Goal: Information Seeking & Learning: Learn about a topic

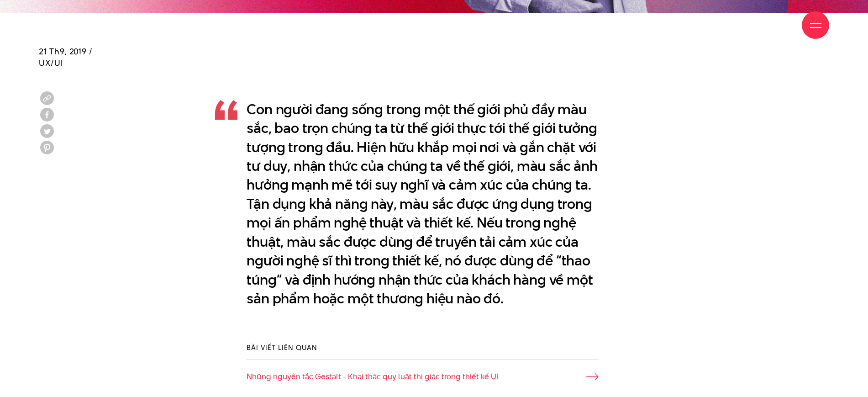
scroll to position [662, 0]
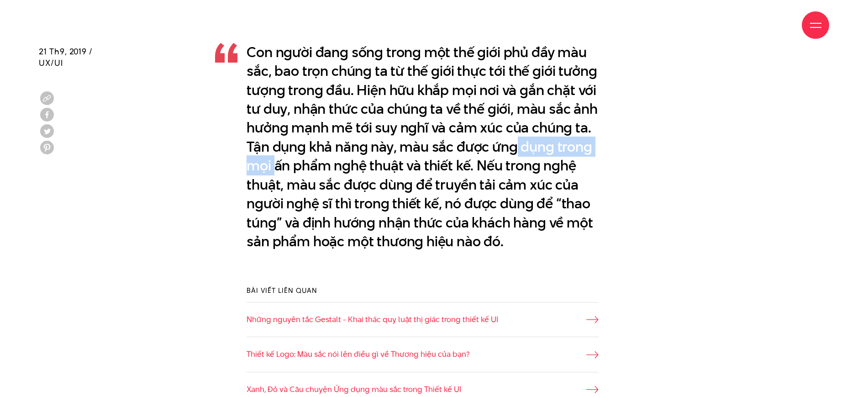
drag, startPoint x: 405, startPoint y: 166, endPoint x: 586, endPoint y: 150, distance: 181.5
click at [586, 150] on p "Con người đang sống trong một thế giới phủ đầy màu sắc, bao trọn chúng ta từ th…" at bounding box center [423, 147] width 352 height 208
click at [521, 147] on p "Con người đang sống trong một thế giới phủ đầy màu sắc, bao trọn chúng ta từ th…" at bounding box center [423, 147] width 352 height 208
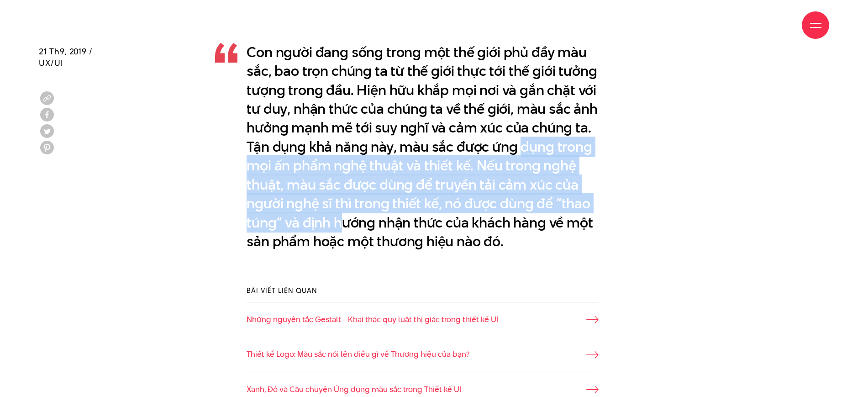
drag, startPoint x: 247, startPoint y: 170, endPoint x: 438, endPoint y: 232, distance: 200.7
click at [438, 231] on p "Con người đang sống trong một thế giới phủ đầy màu sắc, bao trọn chúng ta từ th…" at bounding box center [423, 147] width 352 height 208
click at [438, 232] on p "Con người đang sống trong một thế giới phủ đầy màu sắc, bao trọn chúng ta từ th…" at bounding box center [423, 147] width 352 height 208
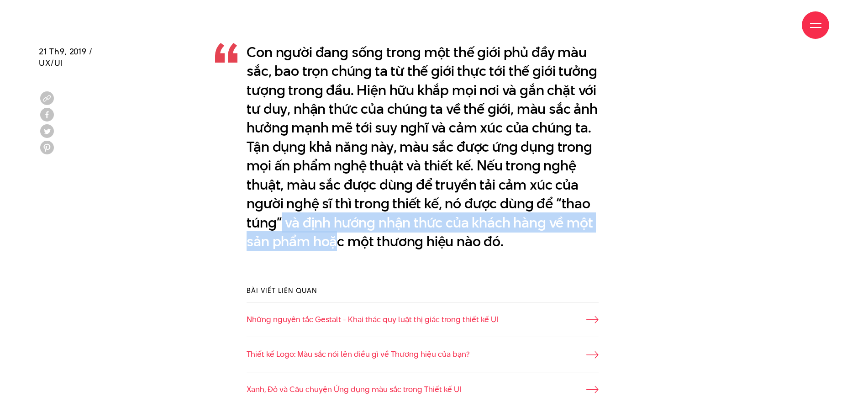
drag, startPoint x: 373, startPoint y: 216, endPoint x: 462, endPoint y: 236, distance: 91.6
click at [462, 236] on p "Con người đang sống trong một thế giới phủ đầy màu sắc, bao trọn chúng ta từ th…" at bounding box center [423, 147] width 352 height 208
drag, startPoint x: 421, startPoint y: 237, endPoint x: 352, endPoint y: 239, distance: 69.9
click at [421, 237] on p "Con người đang sống trong một thế giới phủ đầy màu sắc, bao trọn chúng ta từ th…" at bounding box center [423, 147] width 352 height 208
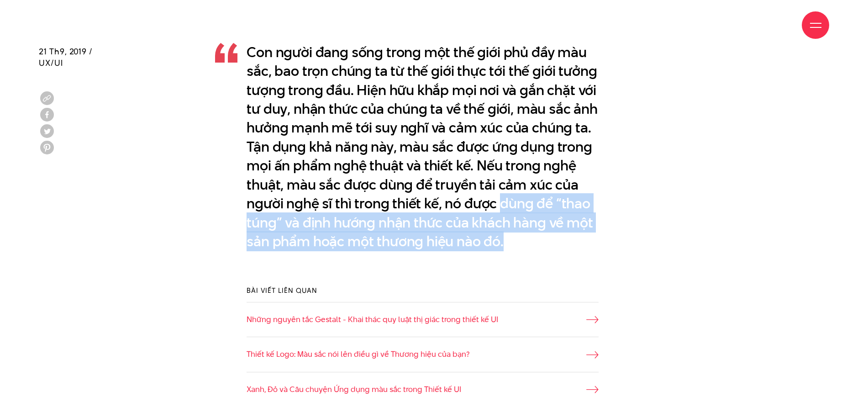
drag, startPoint x: 247, startPoint y: 223, endPoint x: 389, endPoint y: 258, distance: 145.7
click at [389, 251] on p "Con người đang sống trong một thế giới phủ đầy màu sắc, bao trọn chúng ta từ th…" at bounding box center [423, 147] width 352 height 208
click at [392, 222] on p "Con người đang sống trong một thế giới phủ đầy màu sắc, bao trọn chúng ta từ th…" at bounding box center [423, 147] width 352 height 208
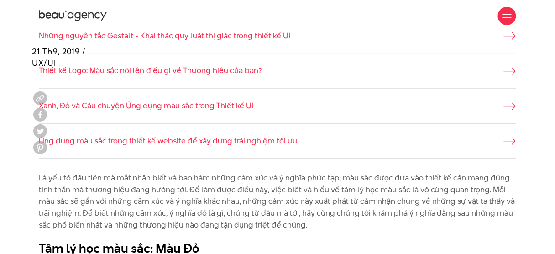
scroll to position [753, 0]
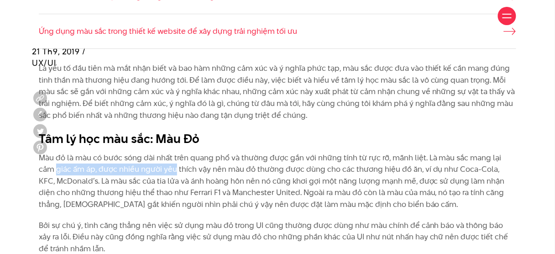
drag, startPoint x: 37, startPoint y: 163, endPoint x: 156, endPoint y: 163, distance: 119.2
click at [156, 163] on div "Là yếu tố đầu tiên mà mắt nhận biết và bao hàm những cảm xúc và ý nghĩa phức tạ…" at bounding box center [277, 163] width 491 height 201
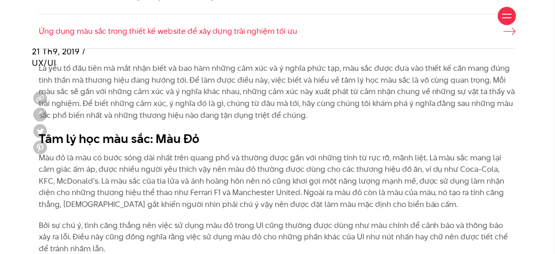
click at [149, 162] on p "Màu đỏ là màu có bước sóng dài nhất trên quang phổ và thường được gắn với những…" at bounding box center [278, 181] width 478 height 58
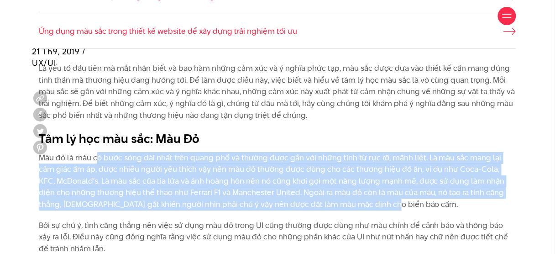
drag, startPoint x: 97, startPoint y: 158, endPoint x: 362, endPoint y: 205, distance: 268.4
click at [362, 205] on p "Màu đỏ là màu có bước sóng dài nhất trên quang phổ và thường được gắn với những…" at bounding box center [278, 181] width 478 height 58
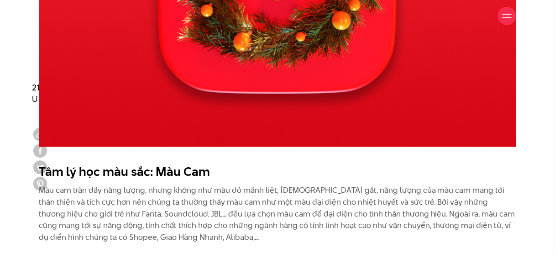
scroll to position [1264, 0]
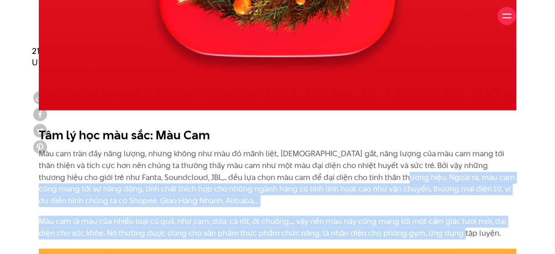
drag, startPoint x: 361, startPoint y: 173, endPoint x: 462, endPoint y: 231, distance: 115.5
click at [463, 232] on div "Tâm lý học màu sắc: Màu Cam Màu cam tràn đầy năng lượng, nhưng không như màu đỏ…" at bounding box center [278, 183] width 478 height 113
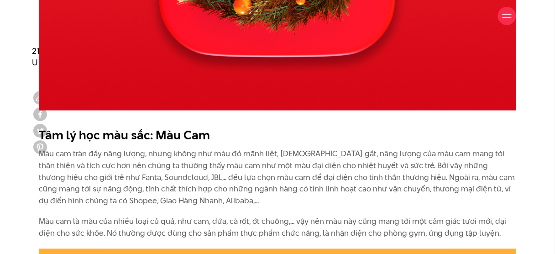
drag, startPoint x: 433, startPoint y: 145, endPoint x: 432, endPoint y: 158, distance: 13.2
click at [433, 145] on div "Tâm lý học màu sắc: Màu Cam Màu cam tràn đầy năng lượng, nhưng không như màu đỏ…" at bounding box center [278, 183] width 478 height 113
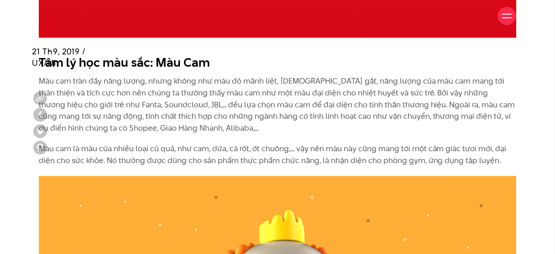
scroll to position [1374, 0]
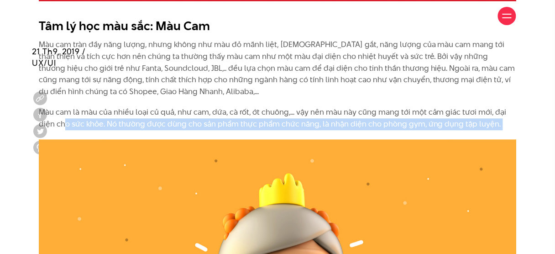
drag, startPoint x: 65, startPoint y: 119, endPoint x: 521, endPoint y: 139, distance: 456.6
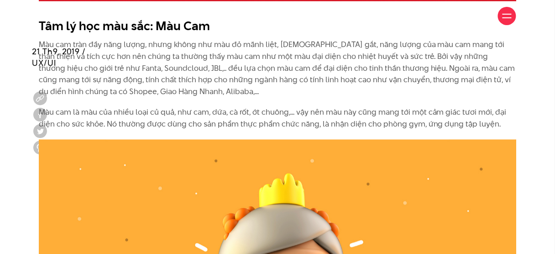
click at [243, 115] on p "Màu cam là màu của nhiều loại củ quả, như cam, dứa, cà rốt, ớt chuông,... vậy n…" at bounding box center [278, 117] width 478 height 23
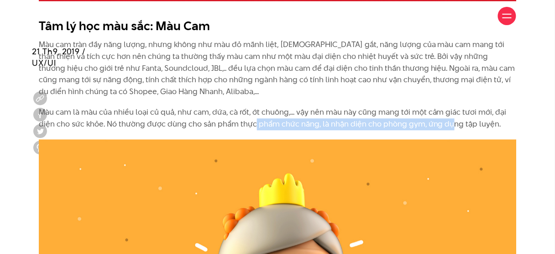
drag, startPoint x: 253, startPoint y: 125, endPoint x: 449, endPoint y: 129, distance: 196.4
click at [449, 129] on p "Màu cam là màu của nhiều loại củ quả, như cam, dứa, cà rốt, ớt chuông,... vậy n…" at bounding box center [278, 117] width 478 height 23
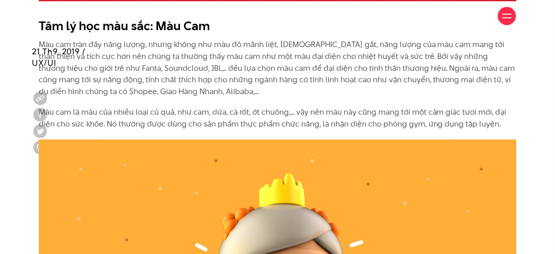
click at [246, 108] on p "Màu cam là màu của nhiều loại củ quả, như cam, dứa, cà rốt, ớt chuông,... vậy n…" at bounding box center [278, 117] width 478 height 23
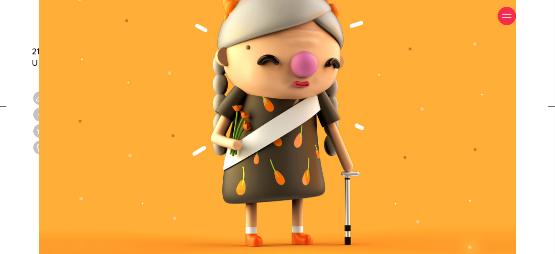
scroll to position [1739, 0]
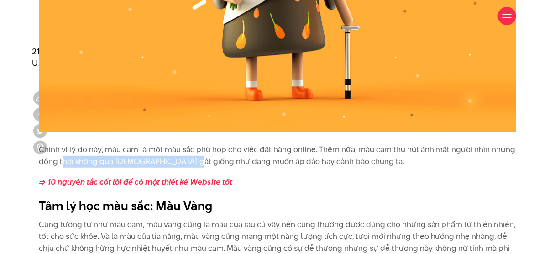
drag, startPoint x: 62, startPoint y: 156, endPoint x: 191, endPoint y: 157, distance: 129.7
click at [191, 157] on p "Chính vì lý do này, màu cam là một màu sắc phù hợp cho việc đặt hàng online. Th…" at bounding box center [278, 155] width 478 height 23
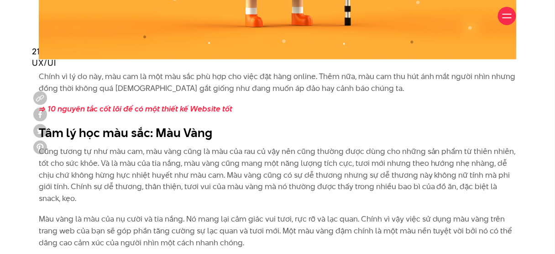
click at [311, 185] on p "Cũng tương tự như màu cam, màu vàng cũng là màu của rau củ vậy nên cũng thường …" at bounding box center [278, 175] width 478 height 58
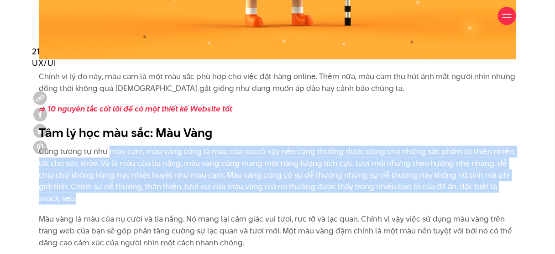
drag, startPoint x: 108, startPoint y: 146, endPoint x: 365, endPoint y: 194, distance: 262.1
click at [365, 194] on p "Cũng tương tự như màu cam, màu vàng cũng là màu của rau củ vậy nên cũng thường …" at bounding box center [278, 175] width 478 height 58
click at [356, 189] on p "Cũng tương tự như màu cam, màu vàng cũng là màu của rau củ vậy nên cũng thường …" at bounding box center [278, 175] width 478 height 58
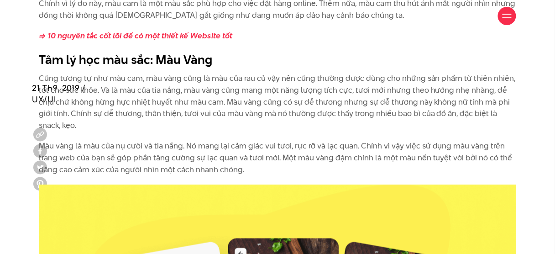
scroll to position [1958, 0]
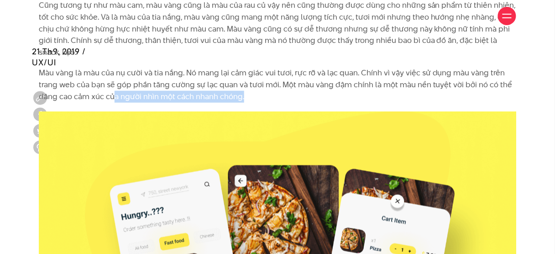
drag, startPoint x: 153, startPoint y: 90, endPoint x: 266, endPoint y: 90, distance: 112.8
click at [266, 90] on p "Màu vàng là màu của nụ cười và tia nắng. Nó mang lại cảm giác vui tươi, rực rỡ …" at bounding box center [278, 84] width 478 height 35
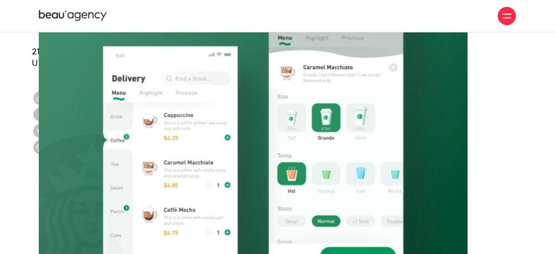
scroll to position [2397, 0]
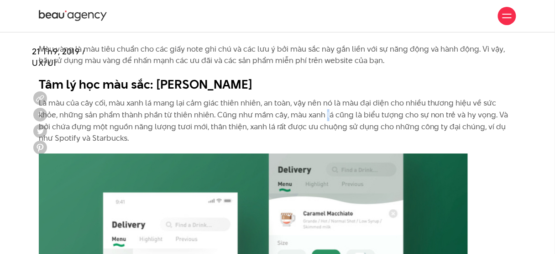
click at [306, 110] on p "Là màu của cây cối, màu xanh lá mang lại cảm giác thiên nhiên, an toàn, vậy nên…" at bounding box center [278, 120] width 478 height 47
click at [349, 105] on p "Là màu của cây cối, màu xanh lá mang lại cảm giác thiên nhiên, an toàn, vậy nên…" at bounding box center [278, 120] width 478 height 47
drag, startPoint x: 342, startPoint y: 100, endPoint x: 385, endPoint y: 100, distance: 42.9
click at [385, 100] on p "Là màu của cây cối, màu xanh lá mang lại cảm giác thiên nhiên, an toàn, vậy nên…" at bounding box center [278, 120] width 478 height 47
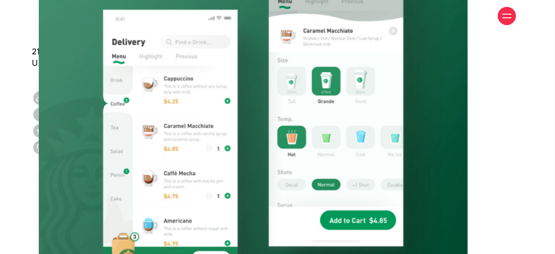
scroll to position [2762, 0]
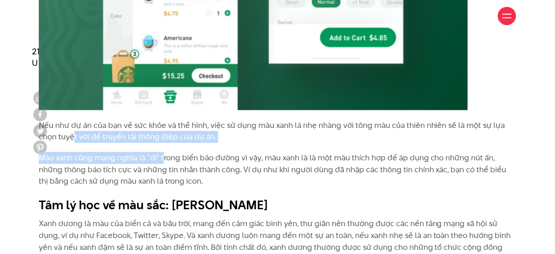
drag, startPoint x: 74, startPoint y: 142, endPoint x: 185, endPoint y: 175, distance: 116.4
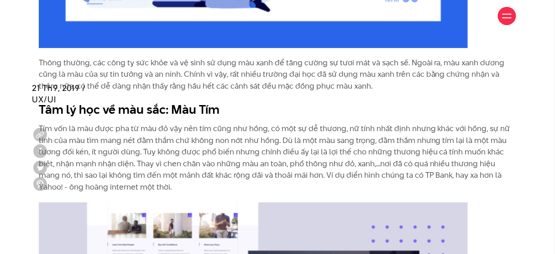
scroll to position [3346, 0]
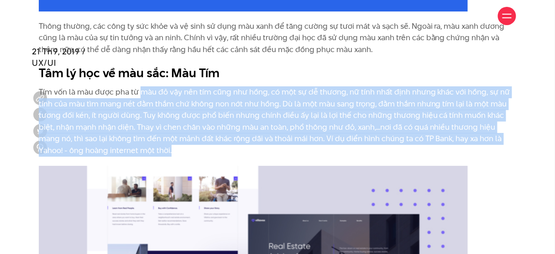
drag, startPoint x: 142, startPoint y: 90, endPoint x: 427, endPoint y: 134, distance: 288.3
click at [504, 145] on p "Tím vốn là màu được pha từ màu đỏ vậy nên tím cũng như hồng, có một sự dễ thươn…" at bounding box center [278, 121] width 478 height 70
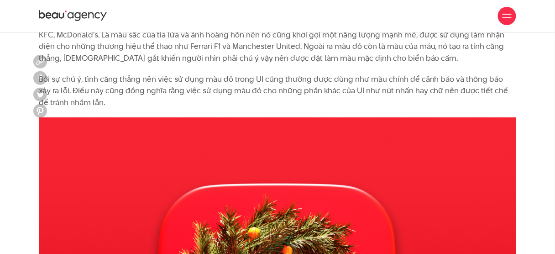
scroll to position [753, 0]
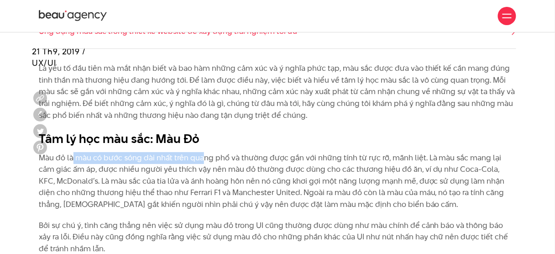
drag, startPoint x: 72, startPoint y: 157, endPoint x: 207, endPoint y: 158, distance: 134.7
click at [207, 158] on p "Màu đỏ là màu có bước sóng dài nhất trên quang phổ và thường được gắn với những…" at bounding box center [278, 181] width 478 height 58
click at [208, 158] on p "Màu đỏ là màu có bước sóng dài nhất trên quang phổ và thường được gắn với những…" at bounding box center [278, 181] width 478 height 58
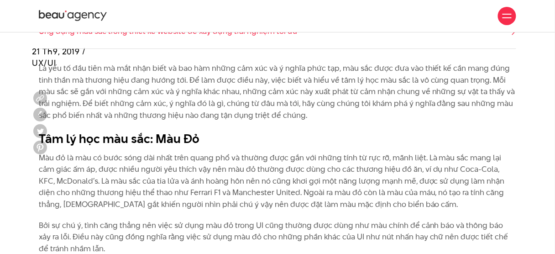
drag, startPoint x: 492, startPoint y: 86, endPoint x: 492, endPoint y: 92, distance: 5.9
click at [492, 92] on p "Là yếu tố đầu tiên mà mắt nhận biết và bao hàm những cảm xúc và ý nghĩa phức tạ…" at bounding box center [278, 92] width 478 height 58
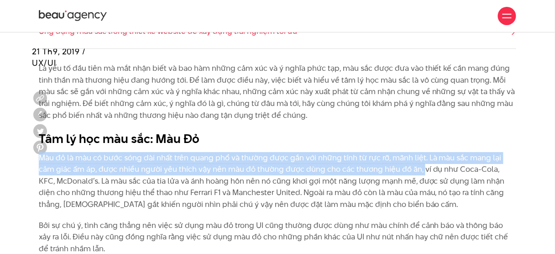
drag, startPoint x: 40, startPoint y: 158, endPoint x: 403, endPoint y: 173, distance: 363.3
click at [403, 173] on p "Màu đỏ là màu có bước sóng dài nhất trên quang phổ và thường được gắn với những…" at bounding box center [278, 181] width 478 height 58
copy p "Màu đỏ là màu có bước sóng dài nhất trên quang phổ và thường được gắn với những…"
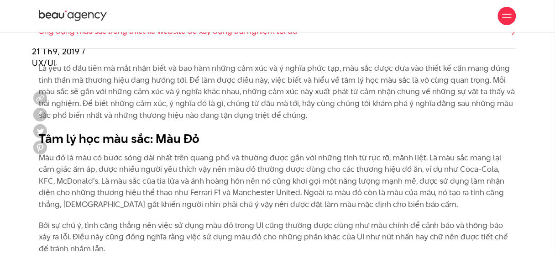
click at [473, 176] on p "Màu đỏ là màu có bước sóng dài nhất trên quang phổ và thường được gắn với những…" at bounding box center [278, 181] width 478 height 58
click at [110, 130] on b "Tâm lý học màu sắc: Màu Đỏ" at bounding box center [119, 138] width 161 height 17
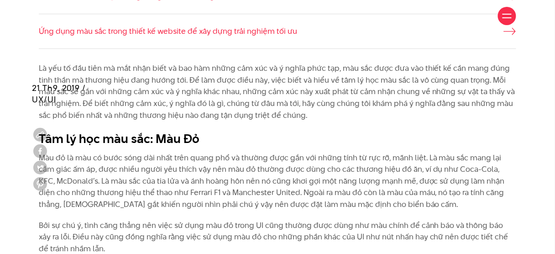
scroll to position [789, 0]
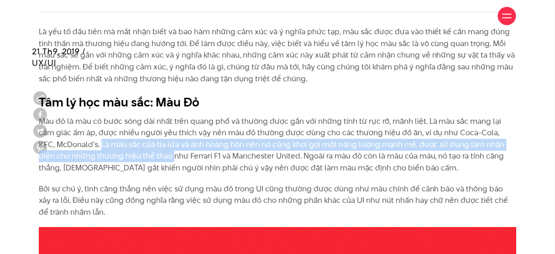
drag, startPoint x: 83, startPoint y: 143, endPoint x: 156, endPoint y: 156, distance: 74.2
click at [156, 156] on p "Màu đỏ là màu có bước sóng dài nhất trên quang phổ và thường được gắn với những…" at bounding box center [278, 145] width 478 height 58
copy p "Là màu sắc của tia lửa và ánh hoàng hôn nên nó cũng khơi gợi một năng lượng mạn…"
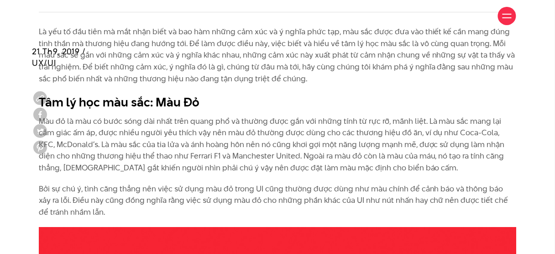
click at [21, 185] on div "Là yếu tố đầu tiên mà mắt nhận biết và bao hàm những cảm xúc và ý nghĩa phức tạ…" at bounding box center [277, 126] width 555 height 201
click at [316, 168] on p "Màu đỏ là màu có bước sóng dài nhất trên quang phổ và thường được gắn với những…" at bounding box center [278, 145] width 478 height 58
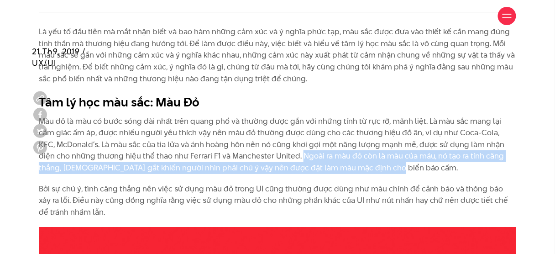
drag, startPoint x: 284, startPoint y: 155, endPoint x: 378, endPoint y: 166, distance: 94.7
click at [378, 166] on p "Màu đỏ là màu có bước sóng dài nhất trên quang phổ và thường được gắn với những…" at bounding box center [278, 145] width 478 height 58
copy p "Ngoài ra màu đỏ còn là màu của máu, nó tạo ra tính căng thẳng, [DEMOGRAPHIC_DAT…"
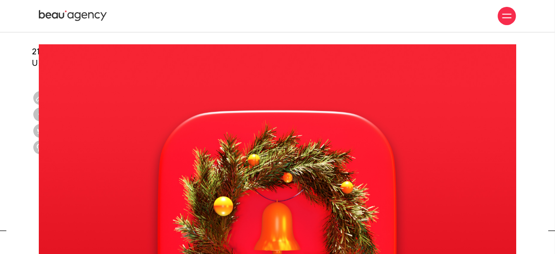
scroll to position [826, 0]
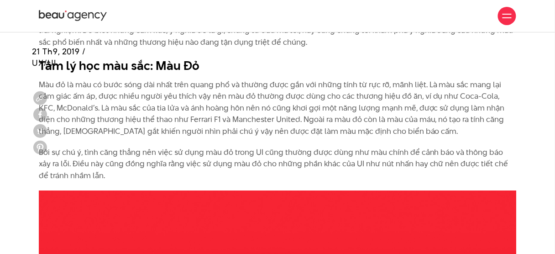
click at [71, 163] on p "Bởi sự chú ý, tình căng thẳng nên việc sử dụng màu đỏ trong UI cũng thường được…" at bounding box center [278, 164] width 478 height 35
drag, startPoint x: 79, startPoint y: 144, endPoint x: 84, endPoint y: 148, distance: 6.6
click at [78, 144] on div "Là yếu tố đầu tiên mà mắt nhận biết và bao hàm những cảm xúc và ý nghĩa phức tạ…" at bounding box center [278, 85] width 478 height 192
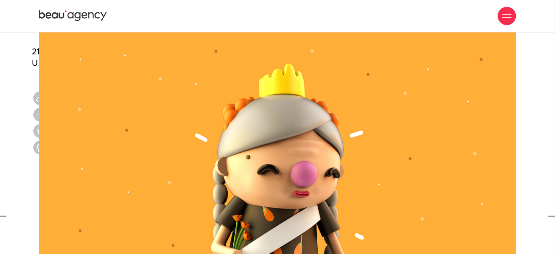
scroll to position [1301, 0]
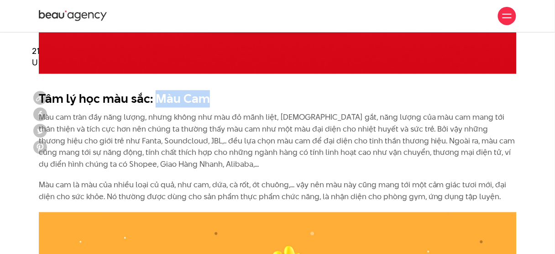
drag, startPoint x: 157, startPoint y: 98, endPoint x: 212, endPoint y: 98, distance: 55.2
click at [212, 98] on h2 "Tâm lý học màu sắc: Màu Cam" at bounding box center [278, 98] width 478 height 17
click at [102, 151] on p "Màu cam tràn đầy năng lượng, nhưng không như màu đỏ mãnh liệt, [DEMOGRAPHIC_DAT…" at bounding box center [278, 141] width 478 height 58
drag, startPoint x: 210, startPoint y: 100, endPoint x: 153, endPoint y: 101, distance: 57.1
click at [153, 101] on h2 "Tâm lý học màu sắc: Màu Cam" at bounding box center [278, 98] width 478 height 17
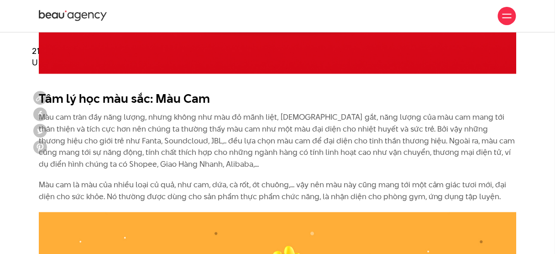
drag, startPoint x: 83, startPoint y: 166, endPoint x: 106, endPoint y: 158, distance: 24.5
click at [83, 166] on p "Màu cam tràn đầy năng lượng, nhưng không như màu đỏ mãnh liệt, [DEMOGRAPHIC_DAT…" at bounding box center [278, 141] width 478 height 58
drag, startPoint x: 213, startPoint y: 99, endPoint x: 153, endPoint y: 104, distance: 60.0
click at [153, 104] on h2 "Tâm lý học màu sắc: Màu Cam" at bounding box center [278, 98] width 478 height 17
copy b "Màu Cam"
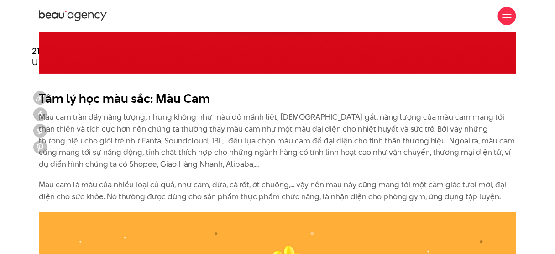
drag, startPoint x: 68, startPoint y: 158, endPoint x: 81, endPoint y: 137, distance: 25.0
click at [68, 158] on p "Màu cam tràn đầy năng lượng, nhưng không như màu đỏ mãnh liệt, [DEMOGRAPHIC_DAT…" at bounding box center [278, 141] width 478 height 58
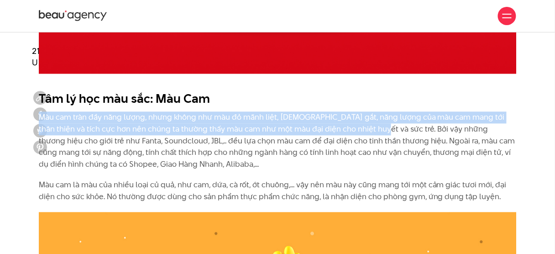
drag, startPoint x: 40, startPoint y: 117, endPoint x: 357, endPoint y: 126, distance: 317.0
click at [357, 126] on p "Màu cam tràn đầy năng lượng, nhưng không như màu đỏ mãnh liệt, [DEMOGRAPHIC_DAT…" at bounding box center [278, 141] width 478 height 58
copy p "Màu cam tràn đầy năng lượng, nhưng không như màu đỏ mãnh liệt, [DEMOGRAPHIC_DAT…"
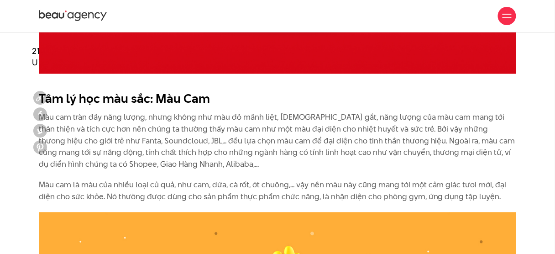
click at [106, 181] on p "Màu cam là màu của nhiều loại củ quả, như cam, dứa, cà rốt, ớt chuông,... vậy n…" at bounding box center [278, 190] width 478 height 23
click at [394, 132] on p "Màu cam tràn đầy năng lượng, nhưng không như màu đỏ mãnh liệt, [DEMOGRAPHIC_DAT…" at bounding box center [278, 141] width 478 height 58
drag, startPoint x: 351, startPoint y: 129, endPoint x: 358, endPoint y: 129, distance: 6.9
click at [361, 132] on p "Màu cam tràn đầy năng lượng, nhưng không như màu đỏ mãnh liệt, [DEMOGRAPHIC_DAT…" at bounding box center [278, 141] width 478 height 58
click at [356, 127] on p "Màu cam tràn đầy năng lượng, nhưng không như màu đỏ mãnh liệt, [DEMOGRAPHIC_DAT…" at bounding box center [278, 141] width 478 height 58
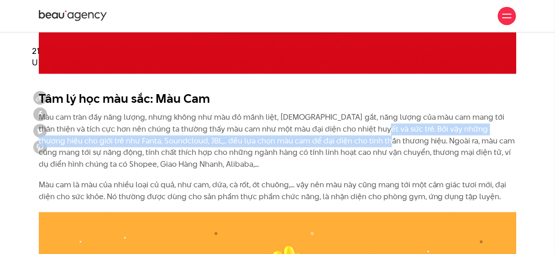
drag, startPoint x: 356, startPoint y: 127, endPoint x: 338, endPoint y: 141, distance: 22.7
click at [338, 141] on p "Màu cam tràn đầy năng lượng, nhưng không như màu đỏ mãnh liệt, [DEMOGRAPHIC_DAT…" at bounding box center [278, 141] width 478 height 58
click at [74, 135] on p "Màu cam tràn đầy năng lượng, nhưng không như màu đỏ mãnh liệt, [DEMOGRAPHIC_DAT…" at bounding box center [278, 141] width 478 height 58
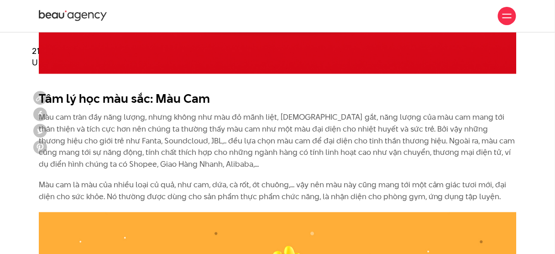
click at [504, 138] on p "Màu cam tràn đầy năng lượng, nhưng không như màu đỏ mãnh liệt, [DEMOGRAPHIC_DAT…" at bounding box center [278, 141] width 478 height 58
drag, startPoint x: 42, startPoint y: 140, endPoint x: 119, endPoint y: 142, distance: 76.3
click at [119, 142] on div "Tâm lý học màu sắc: Màu Cam Màu cam tràn đầy năng lượng, nhưng không như màu đỏ…" at bounding box center [277, 149] width 491 height 126
copy p "Fanta, Soundcloud, JBL"
click at [126, 170] on div "Tâm lý học màu sắc: Màu Cam Màu cam tràn đầy năng lượng, nhưng không như màu đỏ…" at bounding box center [278, 146] width 478 height 113
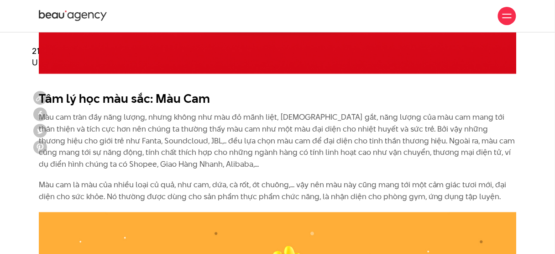
click at [447, 151] on p "Màu cam tràn đầy năng lượng, nhưng không như màu đỏ mãnh liệt, [DEMOGRAPHIC_DAT…" at bounding box center [278, 141] width 478 height 58
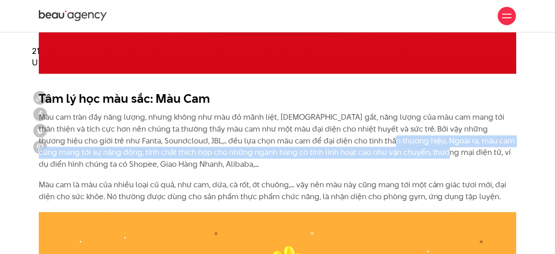
drag, startPoint x: 345, startPoint y: 141, endPoint x: 365, endPoint y: 153, distance: 23.8
click at [392, 153] on p "Màu cam tràn đầy năng lượng, nhưng không như màu đỏ mãnh liệt, [DEMOGRAPHIC_DAT…" at bounding box center [278, 141] width 478 height 58
copy p "Ngoài ra, màu cam cũng mang tới sự năng động, tính chất thích hợp cho những ngà…"
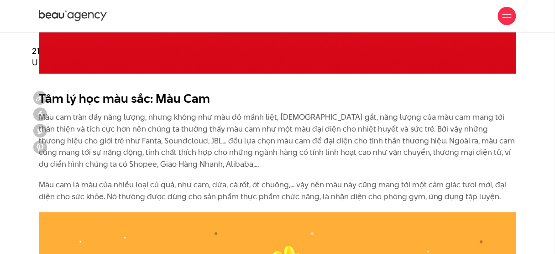
drag, startPoint x: 61, startPoint y: 186, endPoint x: 74, endPoint y: 189, distance: 13.2
click at [63, 188] on p "Màu cam là màu của nhiều loại củ quả, như cam, dứa, cà rốt, ớt chuông,... vậy n…" at bounding box center [278, 190] width 478 height 23
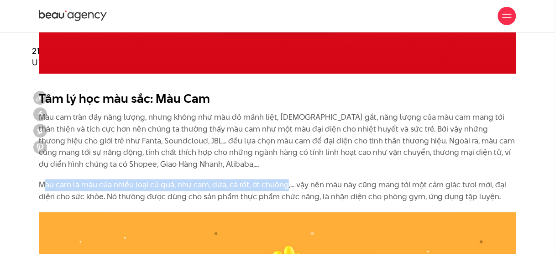
drag, startPoint x: 289, startPoint y: 185, endPoint x: 47, endPoint y: 185, distance: 242.0
click at [47, 185] on p "Màu cam là màu của nhiều loại củ quả, như cam, dứa, cà rốt, ớt chuông,... vậy n…" at bounding box center [278, 190] width 478 height 23
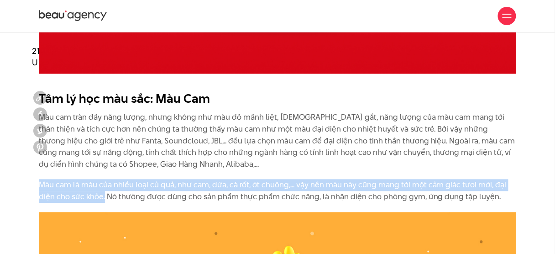
drag, startPoint x: 40, startPoint y: 184, endPoint x: 104, endPoint y: 194, distance: 64.7
click at [104, 194] on p "Màu cam là màu của nhiều loại củ quả, như cam, dứa, cà rốt, ớt chuông,... vậy n…" at bounding box center [278, 190] width 478 height 23
copy p "Màu cam là màu của nhiều loại củ quả, như cam, dứa, cà rốt, ớt chuông,... vậy n…"
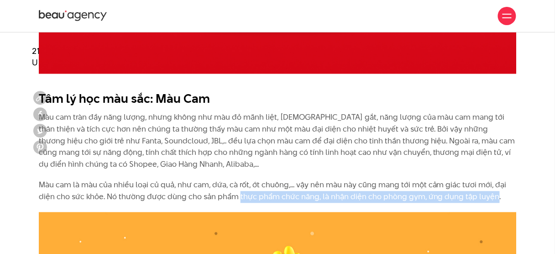
drag, startPoint x: 238, startPoint y: 198, endPoint x: 493, endPoint y: 195, distance: 254.3
click at [493, 195] on p "Màu cam là màu của nhiều loại củ quả, như cam, dứa, cà rốt, ớt chuông,... vậy n…" at bounding box center [278, 190] width 478 height 23
copy p "thực phẩm chức năng, là nhận diện cho phòng gym, ứng dụng tập luyện"
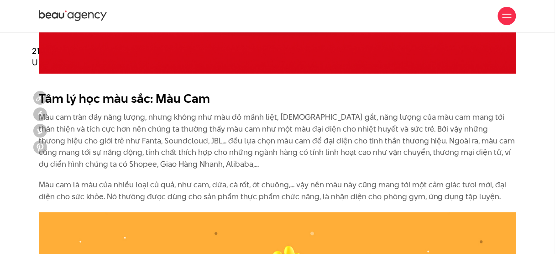
drag, startPoint x: 86, startPoint y: 174, endPoint x: 100, endPoint y: 177, distance: 14.3
click at [87, 174] on div "Tâm lý học màu sắc: Màu Cam Màu cam tràn đầy năng lượng, nhưng không như màu đỏ…" at bounding box center [278, 146] width 478 height 113
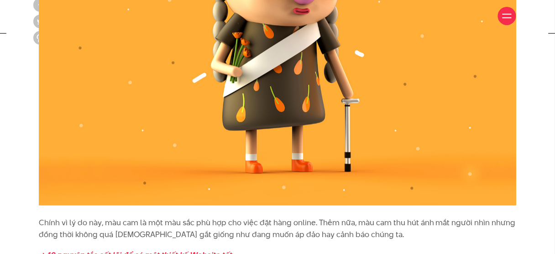
scroll to position [1703, 0]
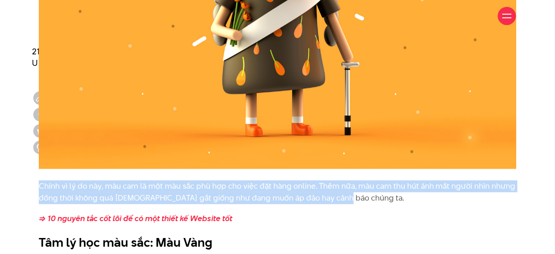
drag, startPoint x: 38, startPoint y: 183, endPoint x: 320, endPoint y: 193, distance: 281.9
copy p "Chính vì lý do này, màu cam là một màu sắc phù hợp cho việc đặt hàng online. Th…"
click at [430, 189] on p "Chính vì lý do này, màu cam là một màu sắc phù hợp cho việc đặt hàng online. Th…" at bounding box center [278, 191] width 478 height 23
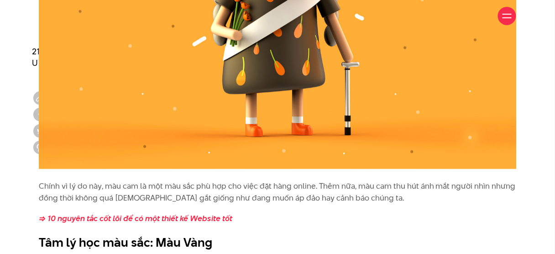
click at [74, 190] on p "Chính vì lý do này, màu cam là một màu sắc phù hợp cho việc đặt hàng online. Th…" at bounding box center [278, 191] width 478 height 23
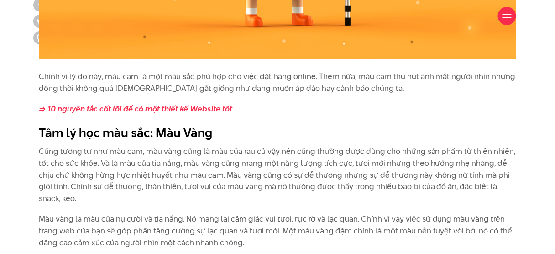
scroll to position [1885, 0]
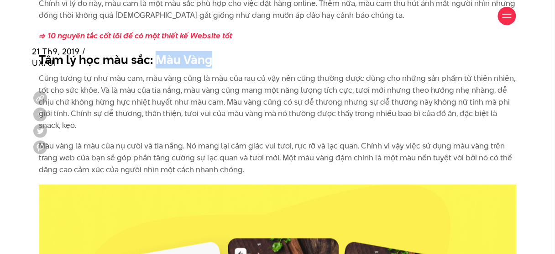
drag, startPoint x: 156, startPoint y: 61, endPoint x: 214, endPoint y: 58, distance: 58.1
click at [214, 58] on h2 "Tâm lý học màu sắc: Màu Vàng" at bounding box center [278, 59] width 478 height 17
click at [112, 100] on p "Cũng tương tự như màu cam, màu vàng cũng là màu của rau củ vậy nên cũng thường …" at bounding box center [278, 102] width 478 height 58
click at [93, 80] on p "Cũng tương tự như màu cam, màu vàng cũng là màu của rau củ vậy nên cũng thường …" at bounding box center [278, 102] width 478 height 58
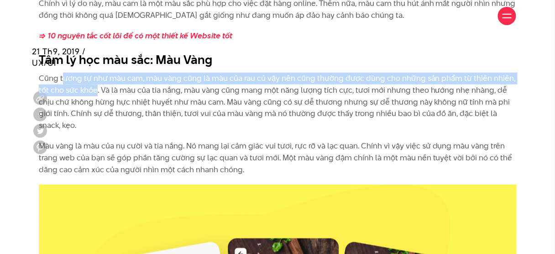
drag, startPoint x: 62, startPoint y: 76, endPoint x: 95, endPoint y: 88, distance: 35.8
click at [95, 88] on p "Cũng tương tự như màu cam, màu vàng cũng là màu của rau củ vậy nên cũng thường …" at bounding box center [278, 102] width 478 height 58
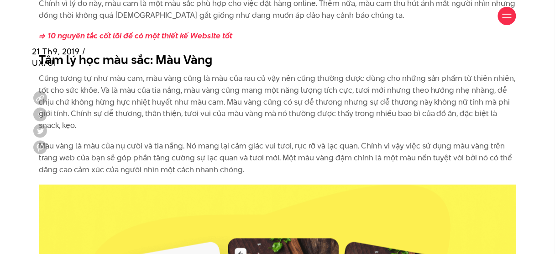
click at [517, 137] on div "Chính vì lý do này, màu cam là một màu sắc phù hợp cho việc đặt hàng online. Th…" at bounding box center [277, 91] width 491 height 187
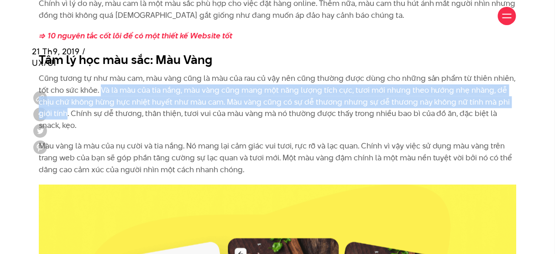
drag, startPoint x: 101, startPoint y: 87, endPoint x: 67, endPoint y: 109, distance: 40.7
click at [67, 109] on p "Cũng tương tự như màu cam, màu vàng cũng là màu của rau củ vậy nên cũng thường …" at bounding box center [278, 102] width 478 height 58
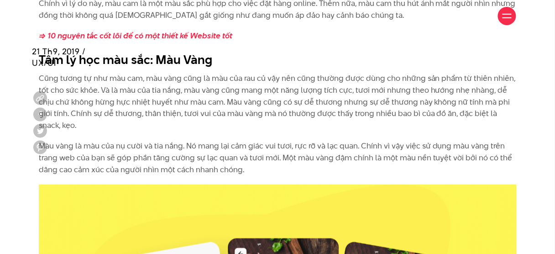
drag, startPoint x: 487, startPoint y: 132, endPoint x: 479, endPoint y: 128, distance: 8.4
click at [487, 132] on div "Chính vì lý do này, màu cam là một màu sắc phù hợp cho việc đặt hàng online. Th…" at bounding box center [278, 87] width 478 height 178
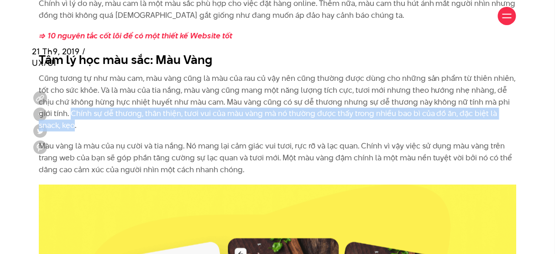
drag, startPoint x: 71, startPoint y: 112, endPoint x: 52, endPoint y: 125, distance: 22.8
click at [52, 125] on p "Cũng tương tự như màu cam, màu vàng cũng là màu của rau củ vậy nên cũng thường …" at bounding box center [278, 102] width 478 height 58
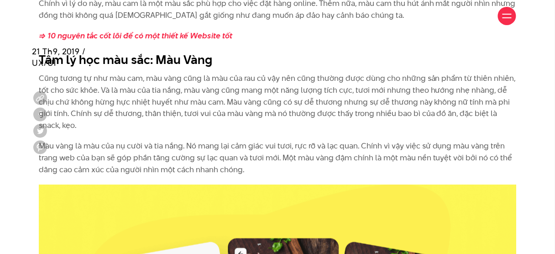
click at [489, 173] on p "Màu vàng là màu của nụ cười và tia nắng. Nó mang lại cảm giác vui tươi, rực rỡ …" at bounding box center [278, 157] width 478 height 35
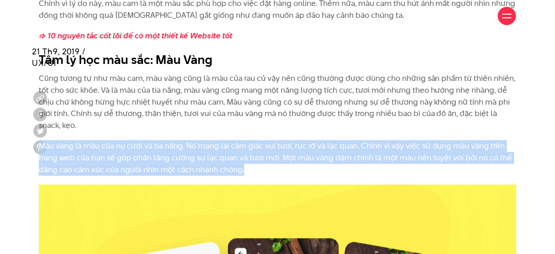
drag, startPoint x: 40, startPoint y: 145, endPoint x: 289, endPoint y: 172, distance: 250.7
click at [289, 172] on p "Màu vàng là màu của nụ cười và tia nắng. Nó mang lại cảm giác vui tươi, rực rỡ …" at bounding box center [278, 157] width 478 height 35
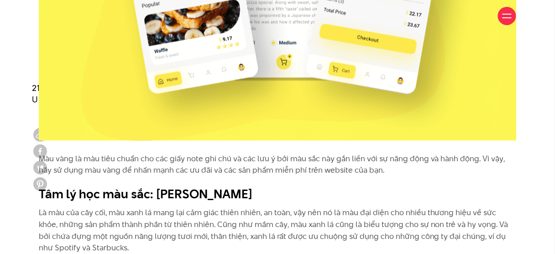
scroll to position [2323, 0]
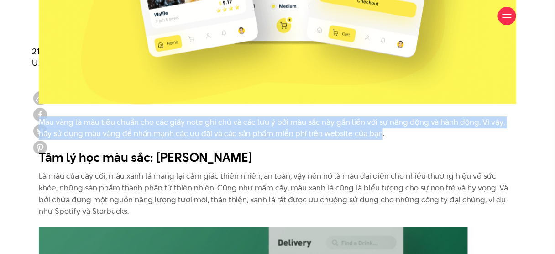
drag, startPoint x: 38, startPoint y: 121, endPoint x: 365, endPoint y: 137, distance: 327.3
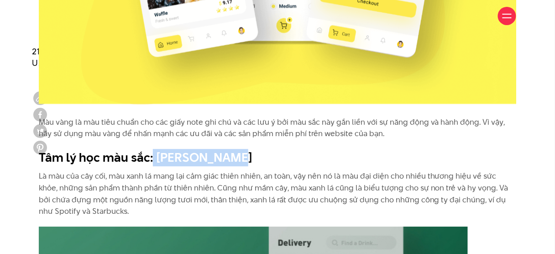
drag, startPoint x: 151, startPoint y: 159, endPoint x: 238, endPoint y: 159, distance: 86.7
click at [238, 159] on h2 "Tâm lý học màu sắc: [PERSON_NAME]" at bounding box center [278, 157] width 478 height 17
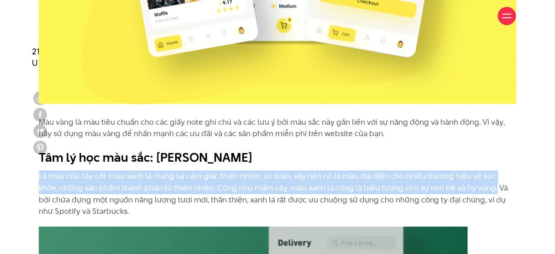
drag, startPoint x: 40, startPoint y: 174, endPoint x: 474, endPoint y: 189, distance: 434.4
click at [474, 189] on p "Là màu của cây cối, màu xanh lá mang lại cảm giác thiên nhiên, an toàn, vậy nên…" at bounding box center [278, 193] width 478 height 47
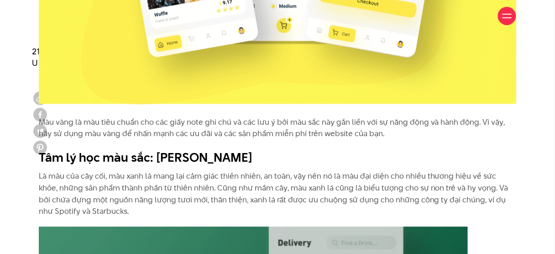
click at [88, 208] on p "Là màu của cây cối, màu xanh lá mang lại cảm giác thiên nhiên, an toàn, vậy nên…" at bounding box center [278, 193] width 478 height 47
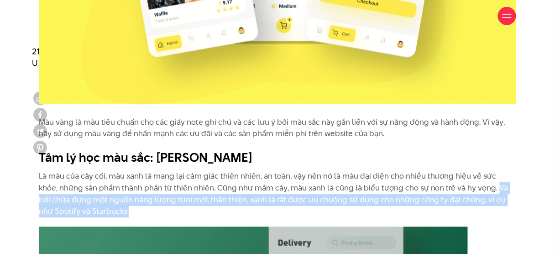
drag, startPoint x: 476, startPoint y: 187, endPoint x: 83, endPoint y: 202, distance: 393.4
click at [112, 206] on p "Là màu của cây cối, màu xanh lá mang lại cảm giác thiên nhiên, an toàn, vậy nên…" at bounding box center [278, 193] width 478 height 47
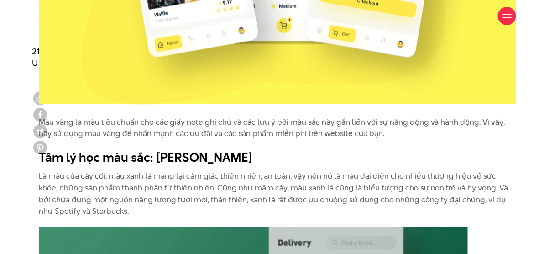
click at [94, 186] on p "Là màu của cây cối, màu xanh lá mang lại cảm giác thiên nhiên, an toàn, vậy nên…" at bounding box center [278, 193] width 478 height 47
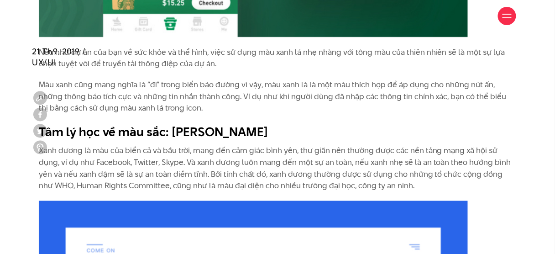
scroll to position [2762, 0]
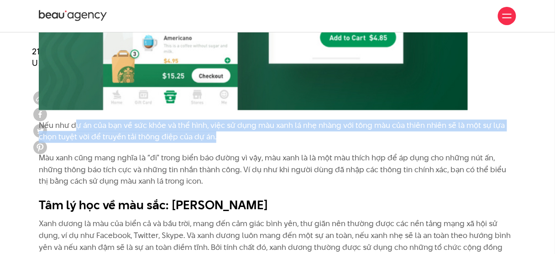
drag, startPoint x: 81, startPoint y: 129, endPoint x: 259, endPoint y: 131, distance: 178.5
click at [259, 131] on p "Nếu như dự án của bạn về sức khỏe và thể hình, việc sử dụng màu xanh lá nhẹ nhà…" at bounding box center [278, 131] width 478 height 23
click at [259, 132] on p "Nếu như dự án của bạn về sức khỏe và thể hình, việc sử dụng màu xanh lá nhẹ nhà…" at bounding box center [278, 131] width 478 height 23
drag, startPoint x: 36, startPoint y: 126, endPoint x: 215, endPoint y: 135, distance: 179.7
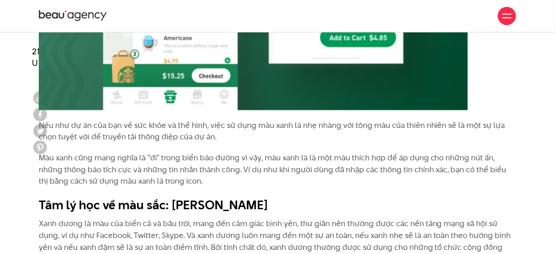
click at [71, 169] on p "Màu xanh cũng mang nghĩa là “đi" trong biển báo đường vì vậy, màu xanh là là mộ…" at bounding box center [278, 169] width 478 height 35
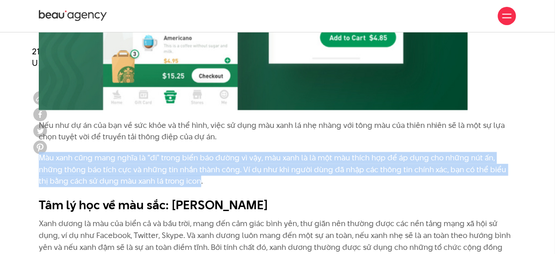
drag, startPoint x: 39, startPoint y: 158, endPoint x: 170, endPoint y: 176, distance: 132.7
click at [169, 178] on p "Màu xanh cũng mang nghĩa là “đi" trong biển báo đường vì vậy, màu xanh là là mộ…" at bounding box center [278, 169] width 478 height 35
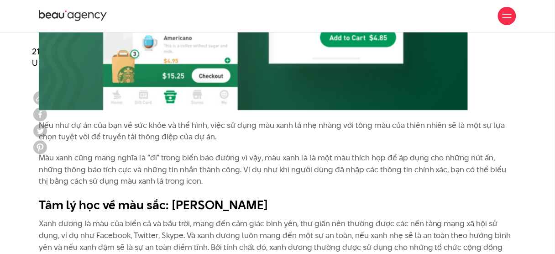
drag, startPoint x: 53, startPoint y: 191, endPoint x: 63, endPoint y: 200, distance: 13.3
drag, startPoint x: 170, startPoint y: 204, endPoint x: 263, endPoint y: 204, distance: 92.2
click at [263, 204] on b "Tâm lý học về màu sắc: [PERSON_NAME]" at bounding box center [154, 204] width 230 height 17
click at [54, 209] on b "Tâm lý học về màu sắc: [PERSON_NAME]" at bounding box center [154, 204] width 230 height 17
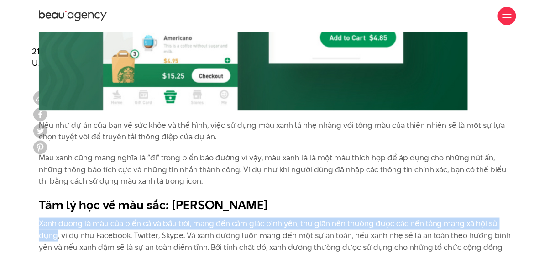
drag, startPoint x: 37, startPoint y: 223, endPoint x: 514, endPoint y: 214, distance: 476.7
click at [55, 225] on p "Xanh dương là màu của biển cả và bầu trời, mang đến cảm giác bình yên, thư giãn…" at bounding box center [278, 241] width 478 height 47
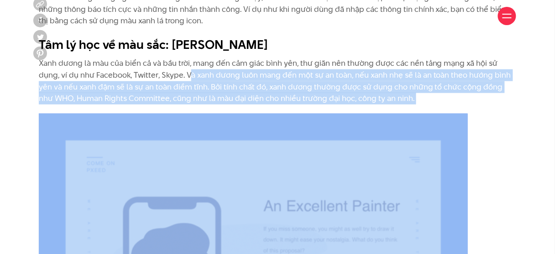
scroll to position [2946, 0]
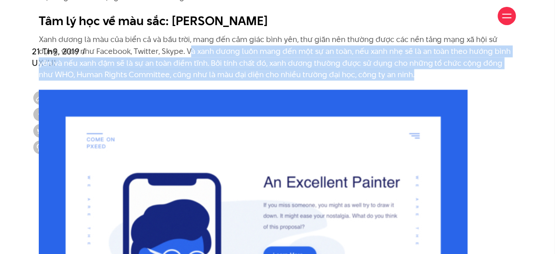
drag, startPoint x: 166, startPoint y: 235, endPoint x: 373, endPoint y: 73, distance: 262.4
click at [373, 73] on p "Xanh dương là màu của biển cả và bầu trời, mang đến cảm giác bình yên, thư giãn…" at bounding box center [278, 57] width 478 height 47
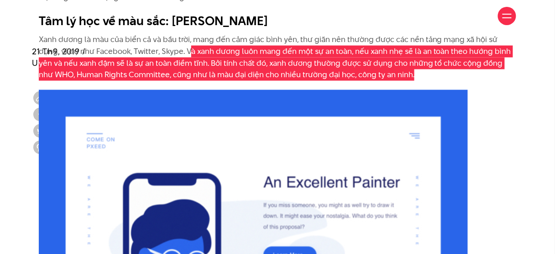
scroll to position [2909, 0]
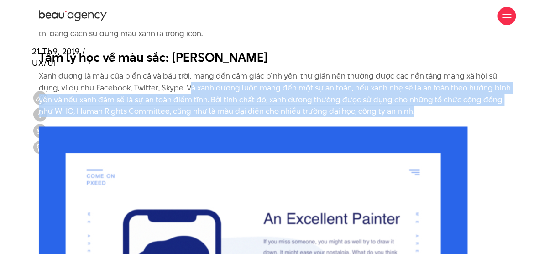
click at [114, 104] on p "Xanh dương là màu của biển cả và bầu trời, mang đến cảm giác bình yên, thư giãn…" at bounding box center [278, 93] width 478 height 47
click at [68, 98] on p "Xanh dương là màu của biển cả và bầu trời, mang đến cảm giác bình yên, thư giãn…" at bounding box center [278, 93] width 478 height 47
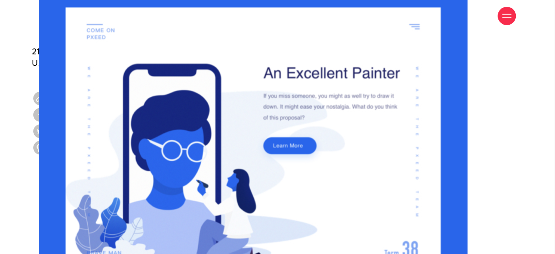
scroll to position [3201, 0]
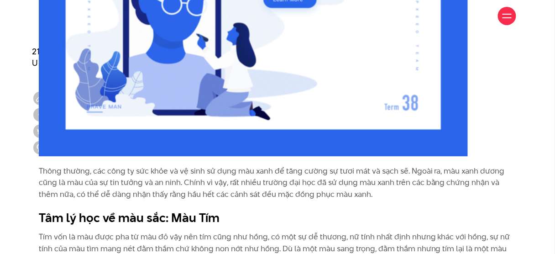
drag, startPoint x: 40, startPoint y: 173, endPoint x: 406, endPoint y: 198, distance: 367.5
click at [406, 198] on p "Thông thường, các công ty sức khỏe và vệ sinh sử dụng màu xanh để tăng cường sự…" at bounding box center [278, 182] width 478 height 35
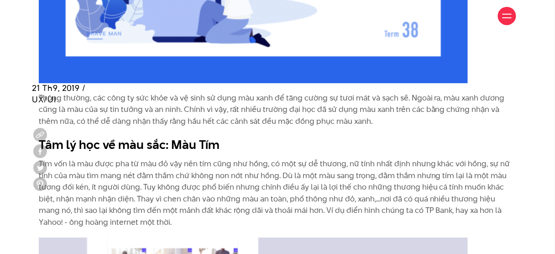
scroll to position [3348, 0]
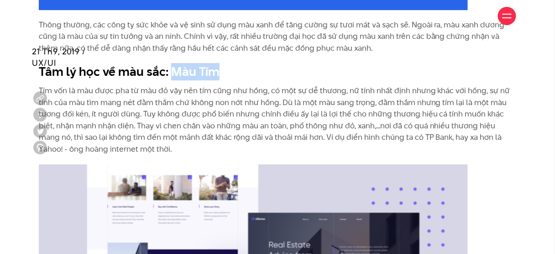
drag, startPoint x: 199, startPoint y: 70, endPoint x: 216, endPoint y: 69, distance: 16.9
click at [216, 69] on b "Tâm lý học về màu sắc: Màu Tím" at bounding box center [129, 71] width 181 height 17
click at [101, 137] on p "Tím vốn là màu được pha từ màu đỏ vậy nên tím cũng như hồng, có một sự dễ thươn…" at bounding box center [278, 120] width 478 height 70
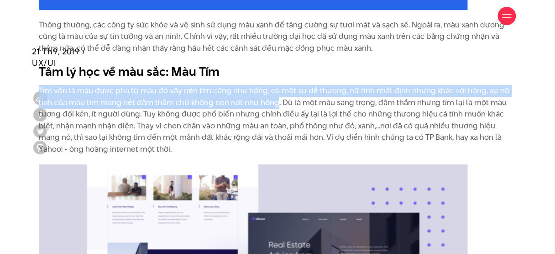
drag, startPoint x: 35, startPoint y: 92, endPoint x: 276, endPoint y: 106, distance: 241.9
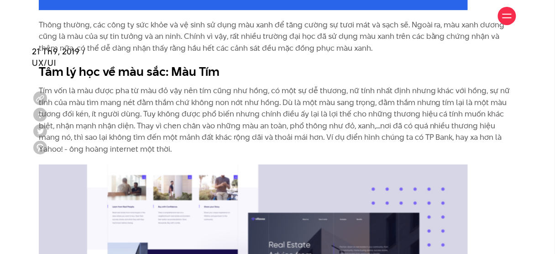
click at [454, 123] on p "Tím vốn là màu được pha từ màu đỏ vậy nên tím cũng như hồng, có một sự dễ thươn…" at bounding box center [278, 120] width 478 height 70
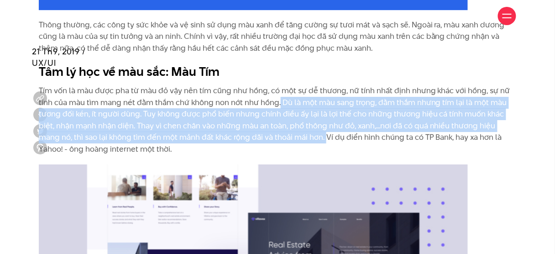
drag, startPoint x: 279, startPoint y: 104, endPoint x: 289, endPoint y: 137, distance: 35.1
click at [289, 137] on p "Tím vốn là màu được pha từ màu đỏ vậy nên tím cũng như hồng, có một sự dễ thươn…" at bounding box center [278, 120] width 478 height 70
click at [281, 102] on p "Tím vốn là màu được pha từ màu đỏ vậy nên tím cũng như hồng, có một sự dễ thươn…" at bounding box center [278, 120] width 478 height 70
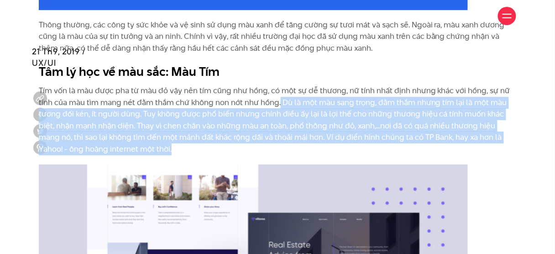
drag, startPoint x: 279, startPoint y: 100, endPoint x: 152, endPoint y: 149, distance: 135.4
click at [152, 149] on p "Tím vốn là màu được pha từ màu đỏ vậy nên tím cũng như hồng, có một sự dễ thươn…" at bounding box center [278, 120] width 478 height 70
click at [86, 121] on p "Tím vốn là màu được pha từ màu đỏ vậy nên tím cũng như hồng, có một sự dễ thươn…" at bounding box center [278, 120] width 478 height 70
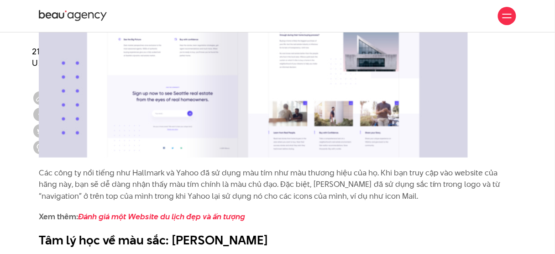
scroll to position [3640, 0]
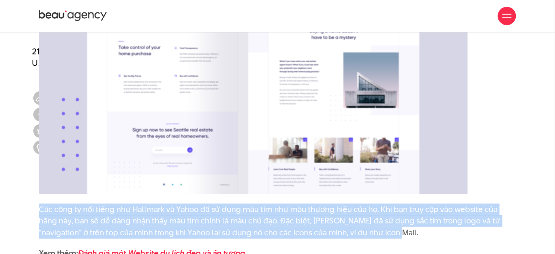
drag, startPoint x: 37, startPoint y: 206, endPoint x: 384, endPoint y: 233, distance: 348.5
click at [384, 233] on div "Màu vàng là màu tiêu chuẩn cho các giấy note ghi chú và các lưu ý bởi màu sắc n…" at bounding box center [277, 58] width 491 height 2516
click at [88, 208] on p "Các công ty nổi tiếng như Hallmark và Yahoo đã sử dụng màu tím như màu thương h…" at bounding box center [278, 221] width 478 height 35
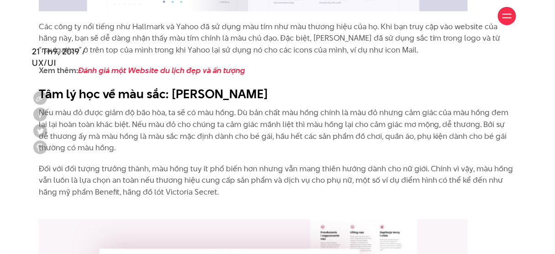
scroll to position [3859, 0]
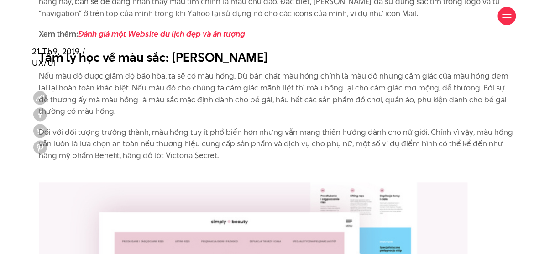
click at [158, 97] on p "Nếu màu đỏ được giảm độ bão hòa, ta sẽ có màu hồng. Dù bản chất màu hồng chính …" at bounding box center [278, 94] width 478 height 47
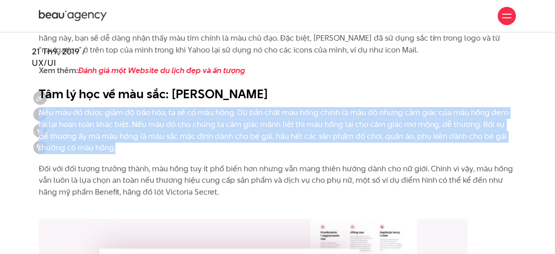
drag, startPoint x: 37, startPoint y: 111, endPoint x: 282, endPoint y: 143, distance: 247.3
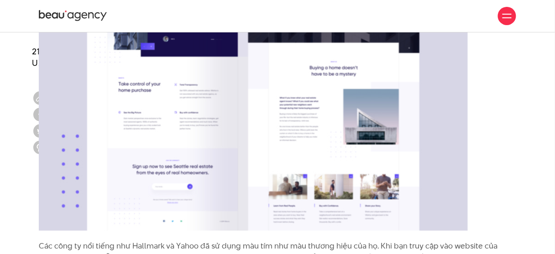
scroll to position [3786, 0]
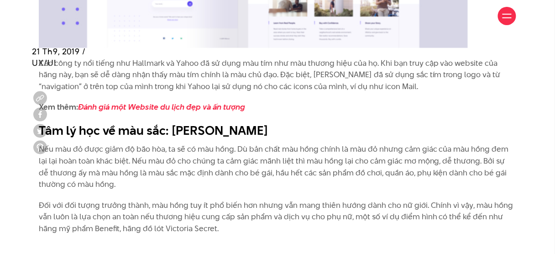
click at [118, 89] on p "Các công ty nổi tiếng như Hallmark và Yahoo đã sử dụng màu tím như màu thương h…" at bounding box center [278, 75] width 478 height 35
drag, startPoint x: 171, startPoint y: 131, endPoint x: 229, endPoint y: 133, distance: 58.0
click at [229, 133] on h2 "Tâm lý học về màu sắc: [PERSON_NAME]" at bounding box center [278, 130] width 478 height 17
click at [107, 173] on p "Nếu màu đỏ được giảm độ bão hòa, ta sẽ có màu hồng. Dù bản chất màu hồng chính …" at bounding box center [278, 167] width 478 height 47
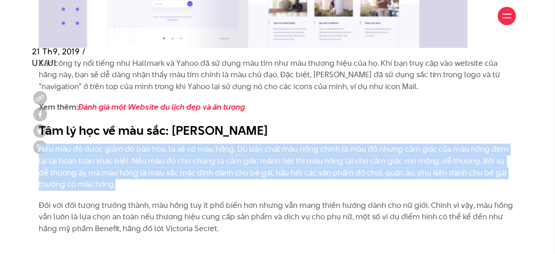
drag, startPoint x: 39, startPoint y: 147, endPoint x: 273, endPoint y: 184, distance: 236.7
click at [273, 184] on p "Nếu màu đỏ được giảm độ bão hòa, ta sẽ có màu hồng. Dù bản chất màu hồng chính …" at bounding box center [278, 167] width 478 height 47
click at [80, 187] on p "Nếu màu đỏ được giảm độ bão hòa, ta sẽ có màu hồng. Dù bản chất màu hồng chính …" at bounding box center [278, 167] width 478 height 47
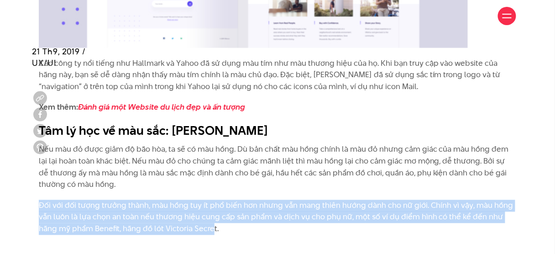
drag, startPoint x: 37, startPoint y: 204, endPoint x: 211, endPoint y: 232, distance: 176.8
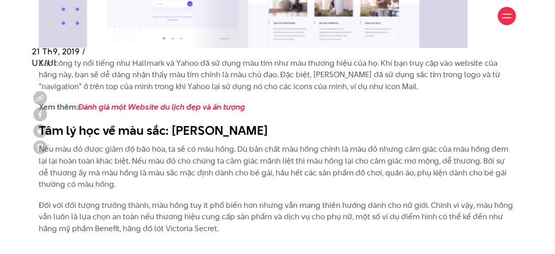
click at [227, 232] on p "Đối với đối tượng trưởng thành, màu hồng tuy ít phổ biến hơn nhưng vẫn mang thi…" at bounding box center [278, 223] width 478 height 47
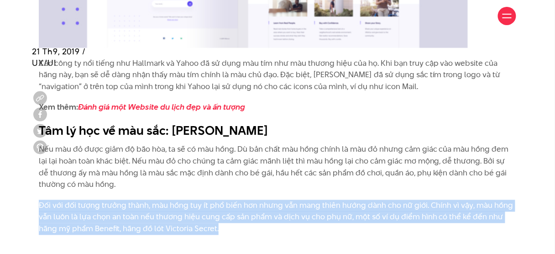
drag, startPoint x: 220, startPoint y: 230, endPoint x: 37, endPoint y: 204, distance: 184.5
click at [87, 201] on p "Đối với đối tượng trưởng thành, màu hồng tuy ít phổ biến hơn nhưng vẫn mang thi…" at bounding box center [278, 223] width 478 height 47
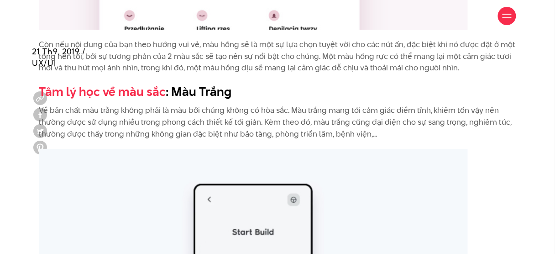
scroll to position [4261, 0]
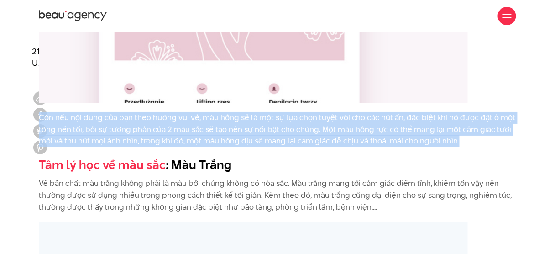
drag, startPoint x: 41, startPoint y: 118, endPoint x: 487, endPoint y: 138, distance: 446.5
click at [487, 138] on p "Còn nếu nội dung của bạn theo hướng vui vẻ, màu hồng sẽ là một sự lựa chọn tuyệ…" at bounding box center [278, 129] width 478 height 35
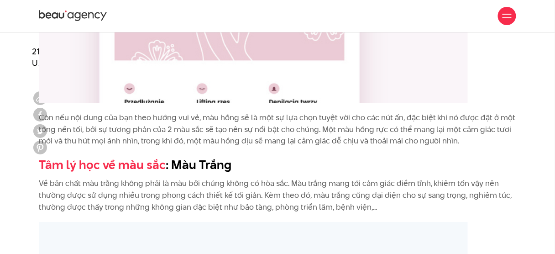
click at [66, 186] on p "Về bản chất màu trằng không phải là màu bởi chúng không có hòa sắc. Màu trắng m…" at bounding box center [278, 195] width 478 height 35
drag, startPoint x: 169, startPoint y: 163, endPoint x: 226, endPoint y: 164, distance: 57.5
click at [226, 164] on b "Tâm lý học về màu sắc : Màu Trắng" at bounding box center [135, 164] width 193 height 17
click at [90, 179] on p "Về bản chất màu trằng không phải là màu bởi chúng không có hòa sắc. Màu trắng m…" at bounding box center [278, 195] width 478 height 35
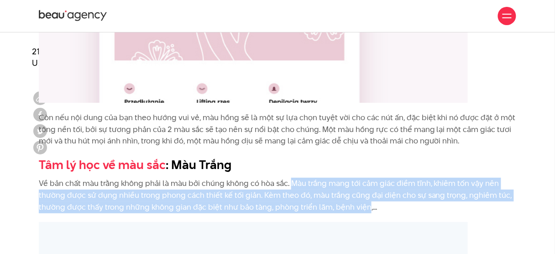
drag, startPoint x: 293, startPoint y: 181, endPoint x: 367, endPoint y: 203, distance: 77.3
click at [367, 203] on p "Về bản chất màu trằng không phải là màu bởi chúng không có hòa sắc. Màu trắng m…" at bounding box center [278, 195] width 478 height 35
click at [76, 194] on p "Về bản chất màu trằng không phải là màu bởi chúng không có hòa sắc. Màu trắng m…" at bounding box center [278, 195] width 478 height 35
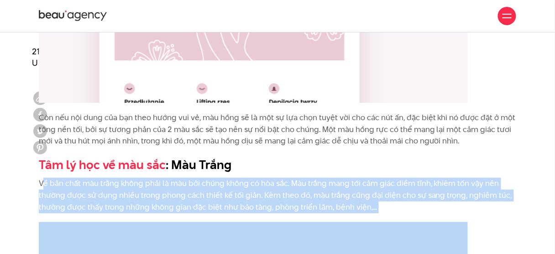
drag, startPoint x: 41, startPoint y: 181, endPoint x: 372, endPoint y: 203, distance: 331.3
click at [112, 204] on p "Về bản chất màu trằng không phải là màu bởi chúng không có hòa sắc. Màu trắng m…" at bounding box center [278, 195] width 478 height 35
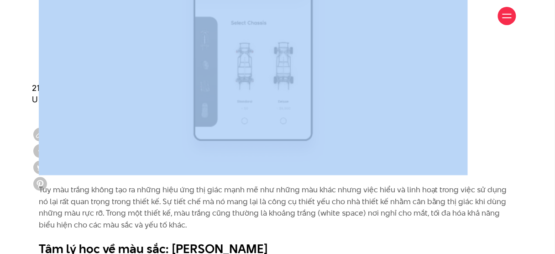
scroll to position [4663, 0]
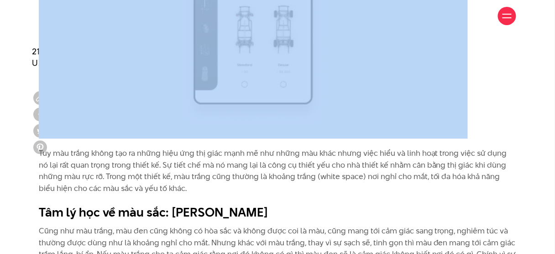
drag, startPoint x: 37, startPoint y: 159, endPoint x: 190, endPoint y: 189, distance: 155.5
click at [92, 182] on p "Tuy màu trắng không tạo ra những hiệu ứng thị giác mạnh mẽ như những màu khác n…" at bounding box center [278, 171] width 478 height 47
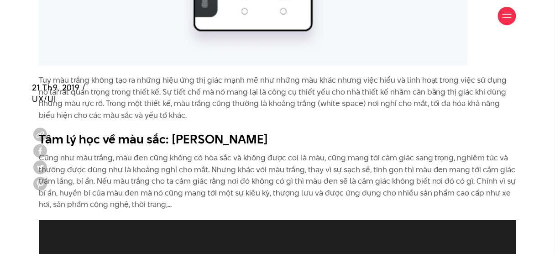
scroll to position [4809, 0]
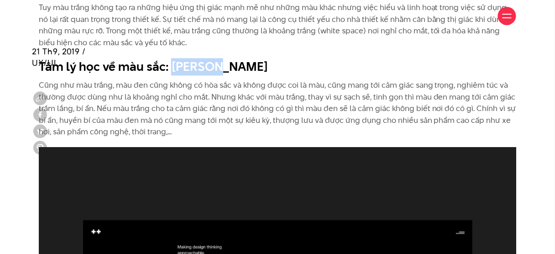
drag, startPoint x: 168, startPoint y: 65, endPoint x: 219, endPoint y: 64, distance: 50.7
click at [219, 64] on h2 "Tâm lý học về màu sắc: [PERSON_NAME]" at bounding box center [278, 66] width 478 height 17
click at [97, 104] on p "Cũng như màu trắng, màu đen cũng không có hòa sắc và không được coi là màu, cũn…" at bounding box center [278, 108] width 478 height 58
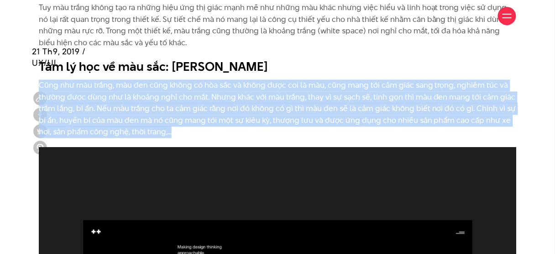
drag, startPoint x: 40, startPoint y: 83, endPoint x: 180, endPoint y: 132, distance: 148.4
click at [180, 132] on p "Cũng như màu trắng, màu đen cũng không có hòa sắc và không được coi là màu, cũn…" at bounding box center [278, 108] width 478 height 58
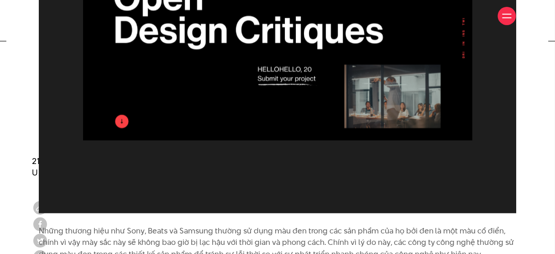
scroll to position [5247, 0]
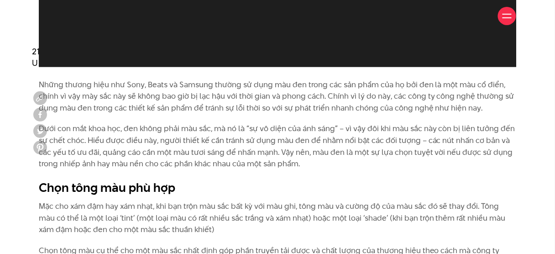
click at [101, 162] on p "Dưới con mắt khoa học, đen không phải màu sắc, mà nó là “sự vô diện của ánh sán…" at bounding box center [278, 146] width 478 height 47
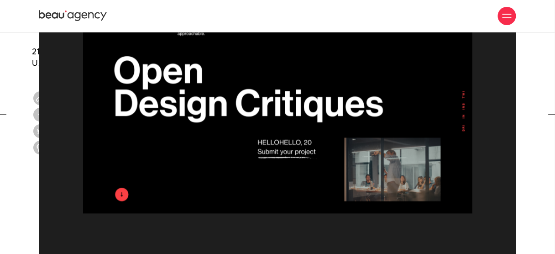
scroll to position [4845, 0]
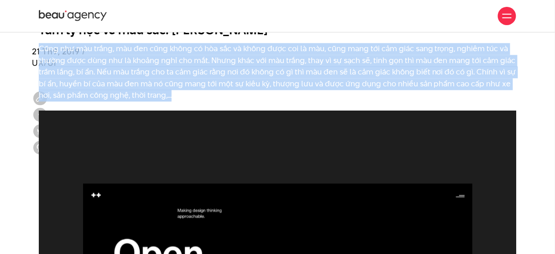
drag, startPoint x: 178, startPoint y: 97, endPoint x: 40, endPoint y: 50, distance: 145.3
click at [40, 50] on p "Cũng như màu trắng, màu đen cũng không có hòa sắc và không được coi là màu, cũn…" at bounding box center [278, 72] width 478 height 58
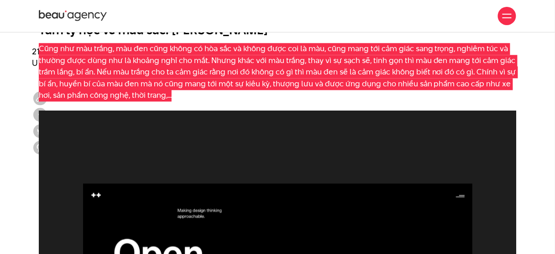
scroll to position [4991, 0]
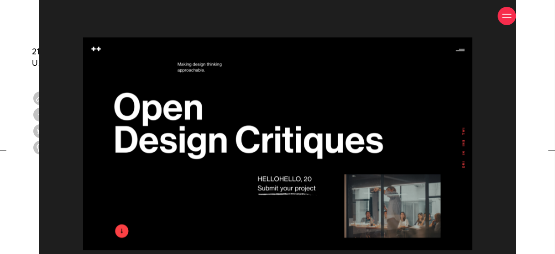
click at [24, 204] on div at bounding box center [277, 149] width 555 height 370
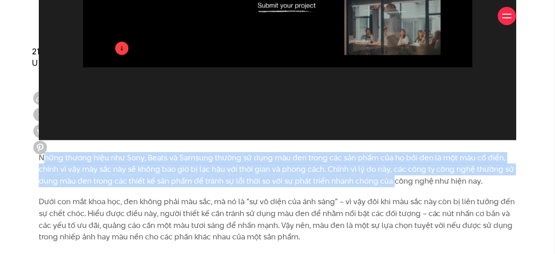
drag, startPoint x: 44, startPoint y: 159, endPoint x: 391, endPoint y: 185, distance: 348.0
click at [391, 185] on p "Những thương hiệu như Sony, Beats và Samsung thường sử dụng màu đen trong các s…" at bounding box center [278, 169] width 478 height 35
drag, startPoint x: 30, startPoint y: 157, endPoint x: 415, endPoint y: 180, distance: 385.1
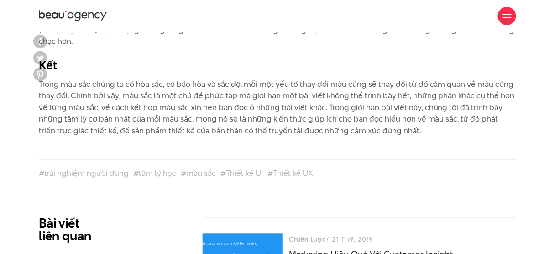
scroll to position [5357, 0]
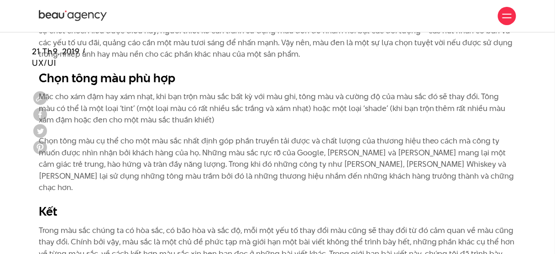
click at [89, 176] on p "Chọn tông màu cụ thể cho một màu sắc nhất định góp phần truyền tải được và chất…" at bounding box center [278, 164] width 478 height 58
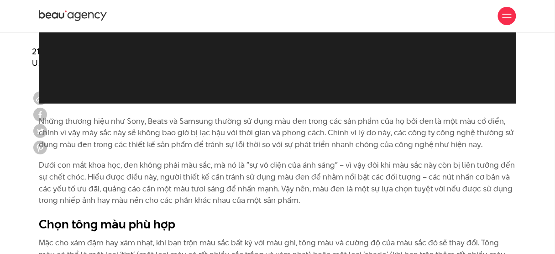
scroll to position [5174, 0]
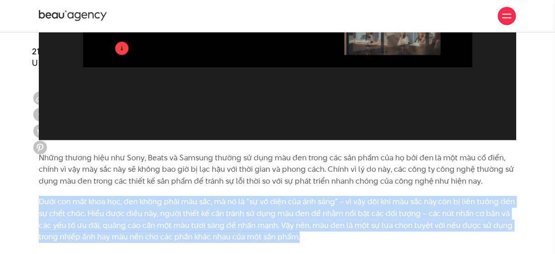
drag, startPoint x: 37, startPoint y: 197, endPoint x: 274, endPoint y: 223, distance: 239.3
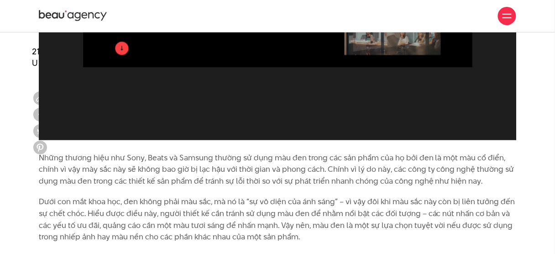
click at [45, 177] on p "Những thương hiệu như Sony, Beats và Samsung thường sử dụng màu đen trong các s…" at bounding box center [278, 169] width 478 height 35
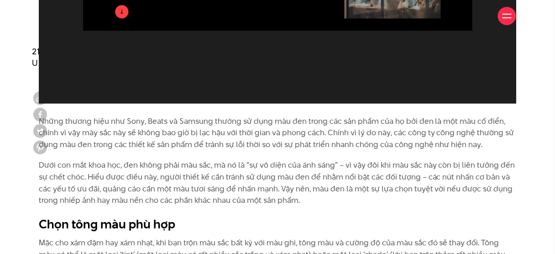
scroll to position [5283, 0]
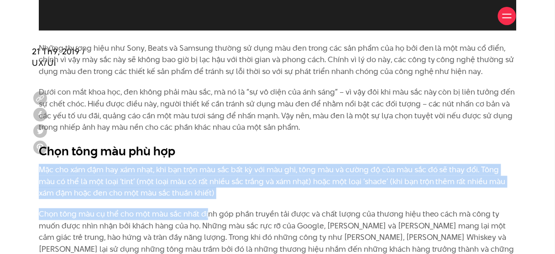
drag, startPoint x: 41, startPoint y: 168, endPoint x: 209, endPoint y: 200, distance: 170.5
click at [209, 200] on div "Những thương hiệu như Sony, Beats và Samsung thường sử dụng màu đen trong các s…" at bounding box center [278, 199] width 478 height 314
click at [185, 198] on p "Mặc cho xám đậm hay xám nhạt, khi bạn trộn màu sắc bất kỳ với màu ghi, tông màu…" at bounding box center [278, 181] width 478 height 35
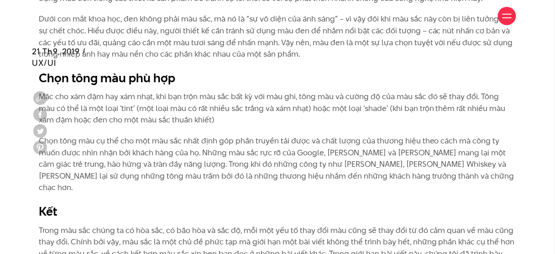
scroll to position [5430, 0]
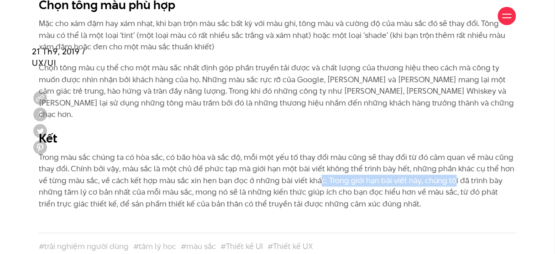
drag, startPoint x: 320, startPoint y: 169, endPoint x: 454, endPoint y: 172, distance: 134.7
click at [454, 172] on p "Trong màu sắc chúng ta có hòa sắc, có bão hòa và sắc độ, mỗi một yếu tố thay đổ…" at bounding box center [278, 181] width 478 height 58
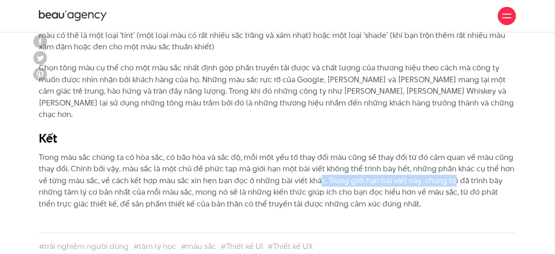
scroll to position [5357, 0]
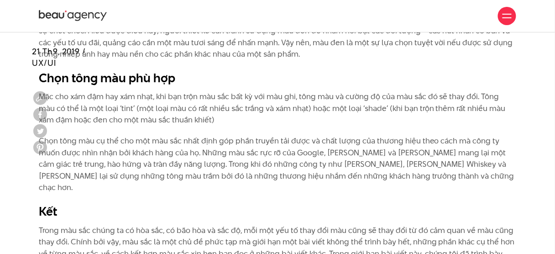
click at [120, 131] on div "Những thương hiệu như Sony, Beats và Samsung thường sử dụng màu đen trong các s…" at bounding box center [278, 126] width 478 height 314
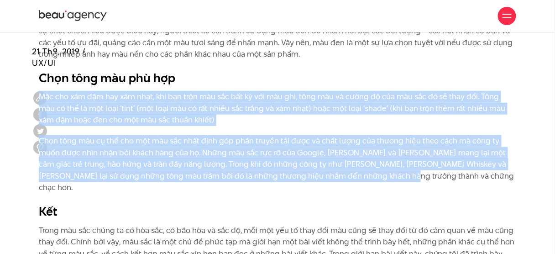
drag, startPoint x: 37, startPoint y: 95, endPoint x: 407, endPoint y: 180, distance: 379.7
click at [407, 180] on div "Những thương hiệu như Sony, Beats và Samsung thường sử dụng màu đen trong các s…" at bounding box center [277, 130] width 491 height 323
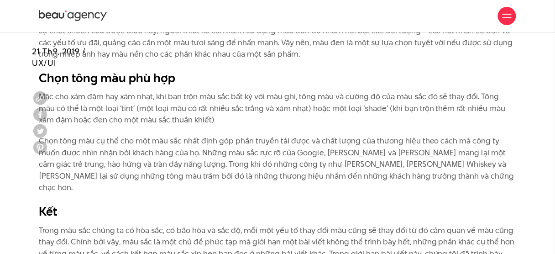
click at [70, 203] on h2 "Kết" at bounding box center [278, 211] width 478 height 17
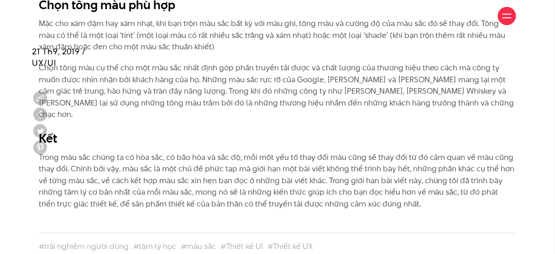
scroll to position [5466, 0]
